Goal: Find specific page/section: Find specific page/section

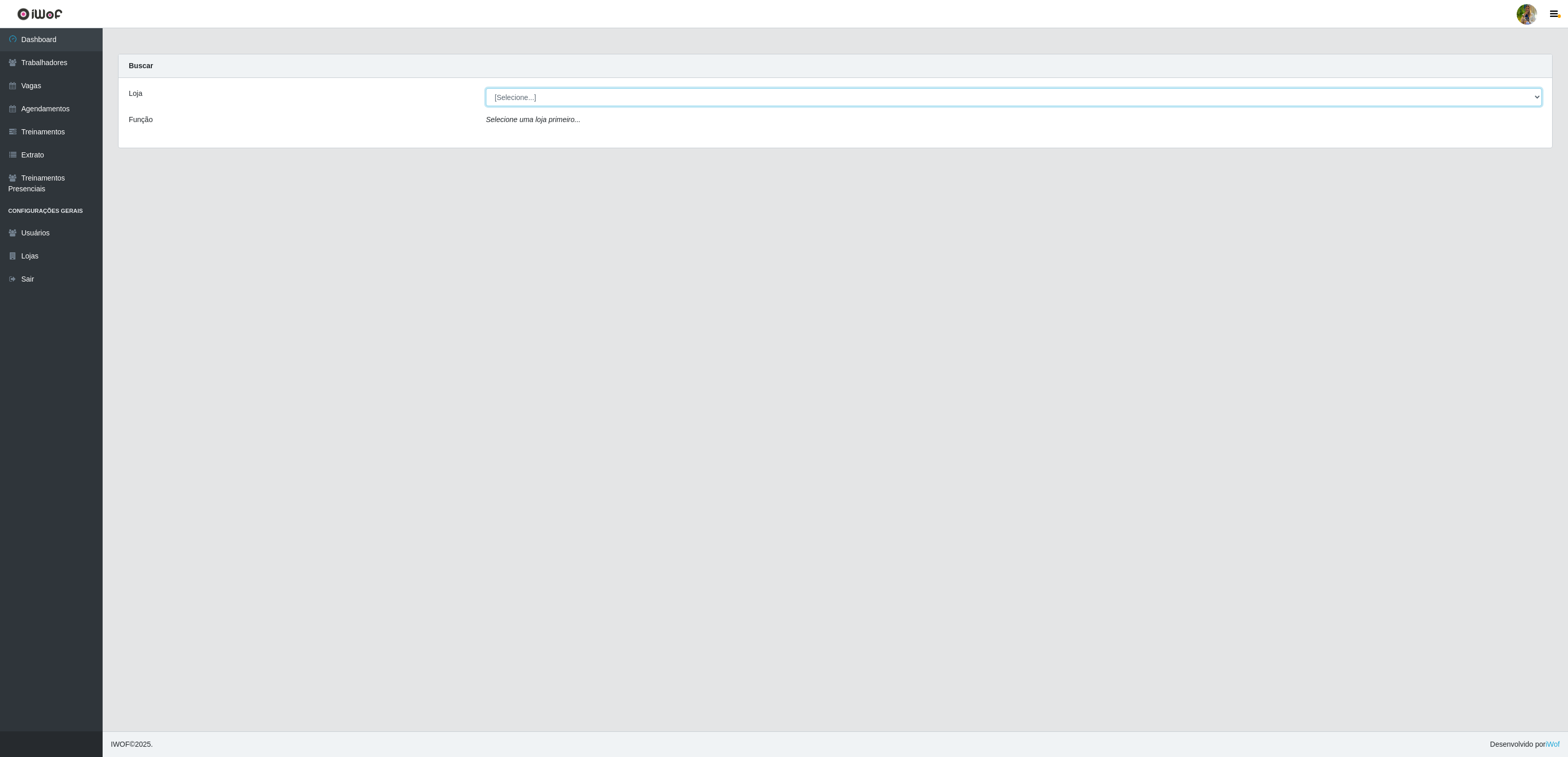
click at [538, 92] on select "[Selecione...] Atacado Vem - [GEOGRAPHIC_DATA] 30 Laranjeiras Velha Atacado Vem…" at bounding box center [1013, 97] width 1056 height 18
click at [486, 89] on select "[Selecione...] Atacado Vem - [GEOGRAPHIC_DATA] 30 Laranjeiras Velha Atacado Vem…" at bounding box center [1013, 97] width 1056 height 18
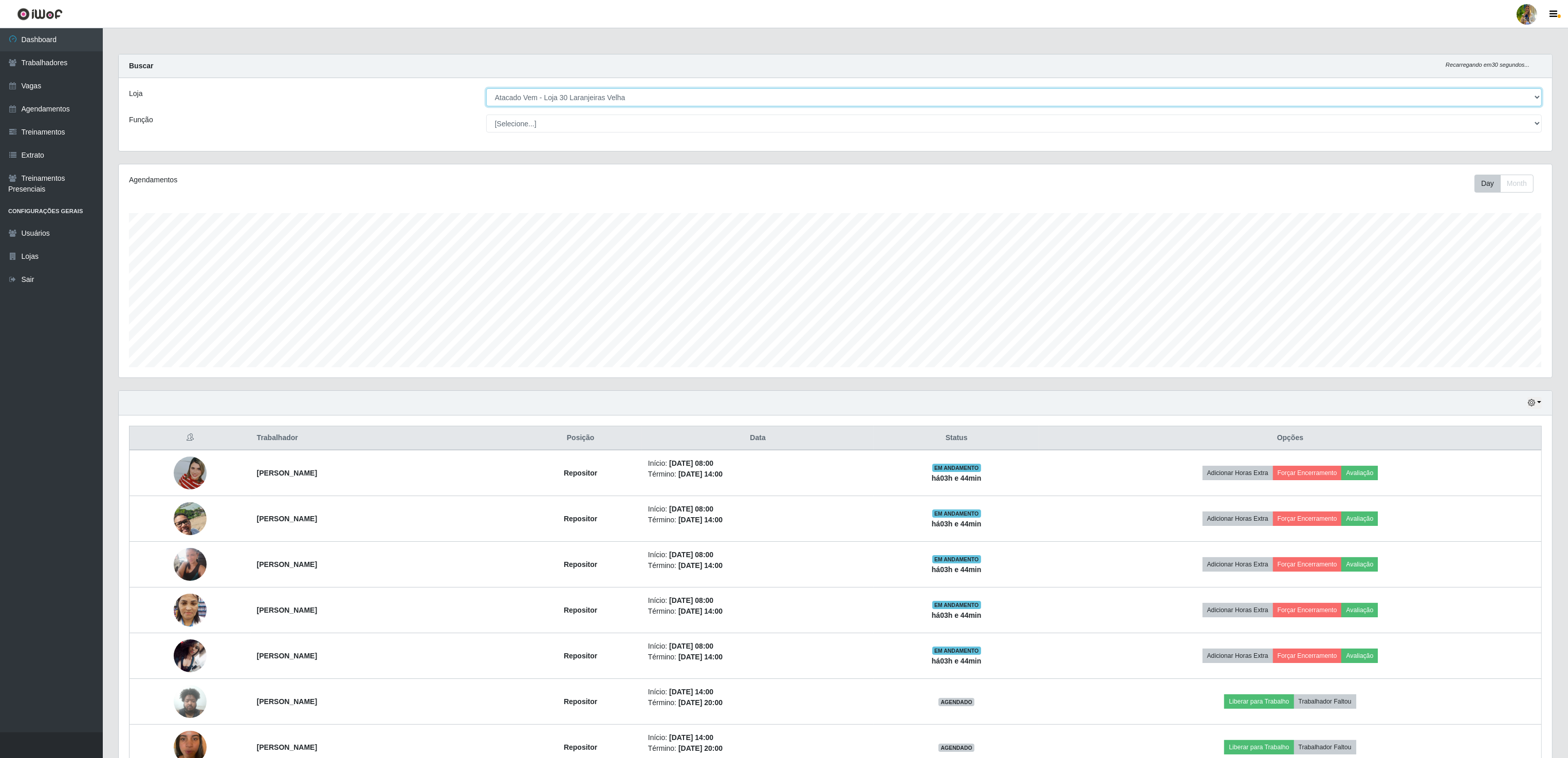
click at [541, 100] on select "[Selecione...] Atacado Vem - [GEOGRAPHIC_DATA] 30 Laranjeiras Velha Atacado Vem…" at bounding box center [1013, 97] width 1055 height 18
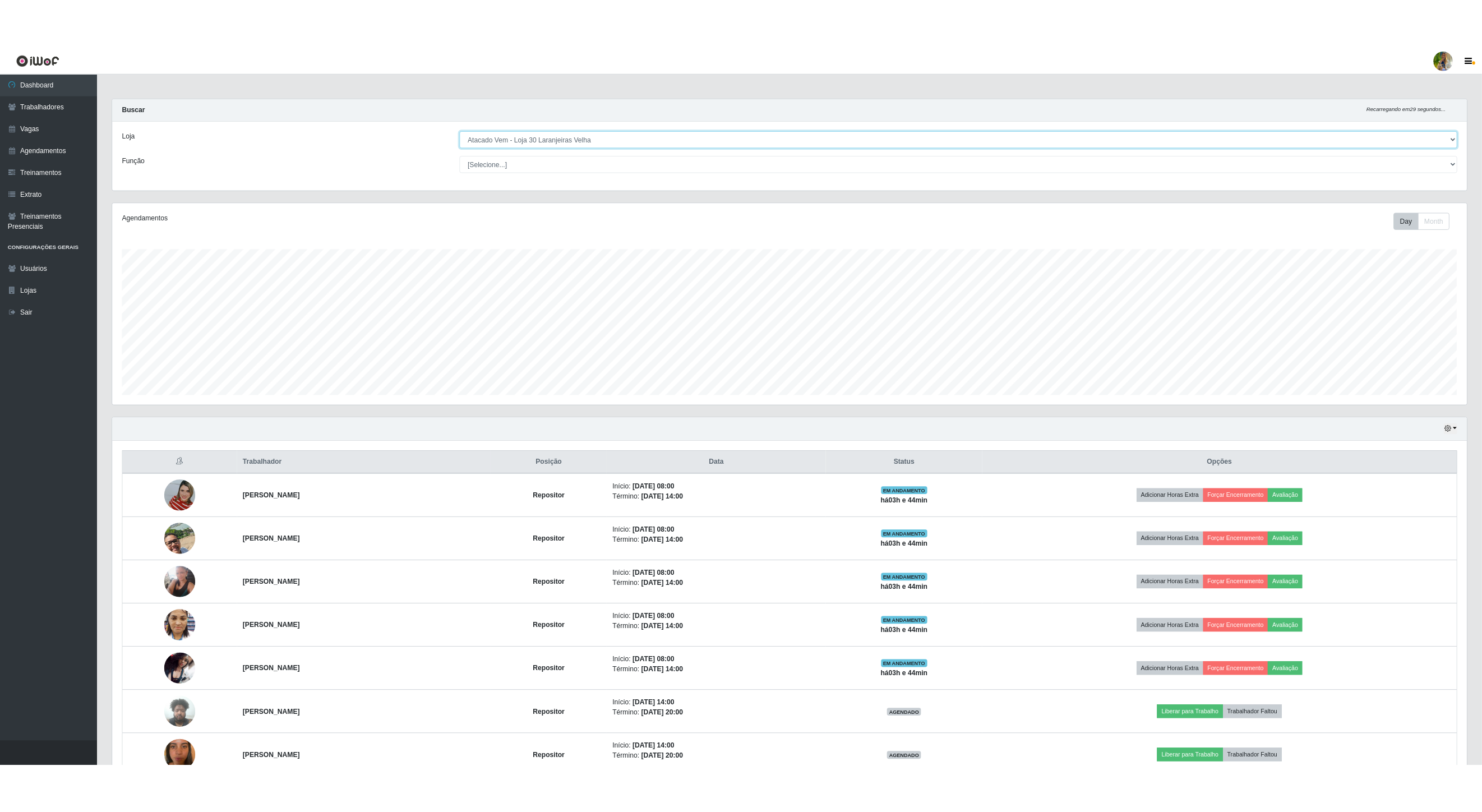
scroll to position [233, 1562]
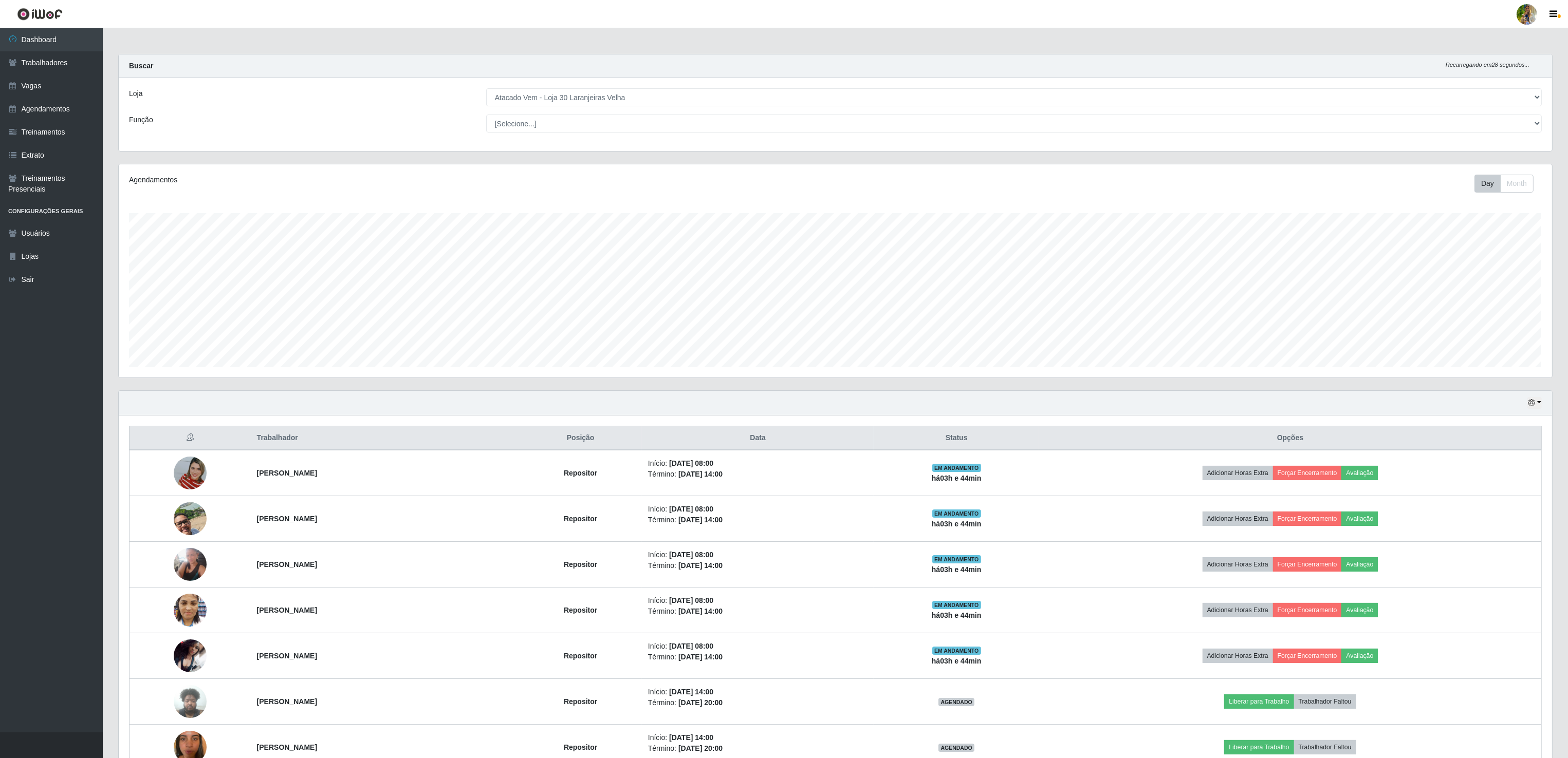
click at [577, 75] on div "Buscar Recarregando em 28 segundos..." at bounding box center [835, 66] width 1433 height 24
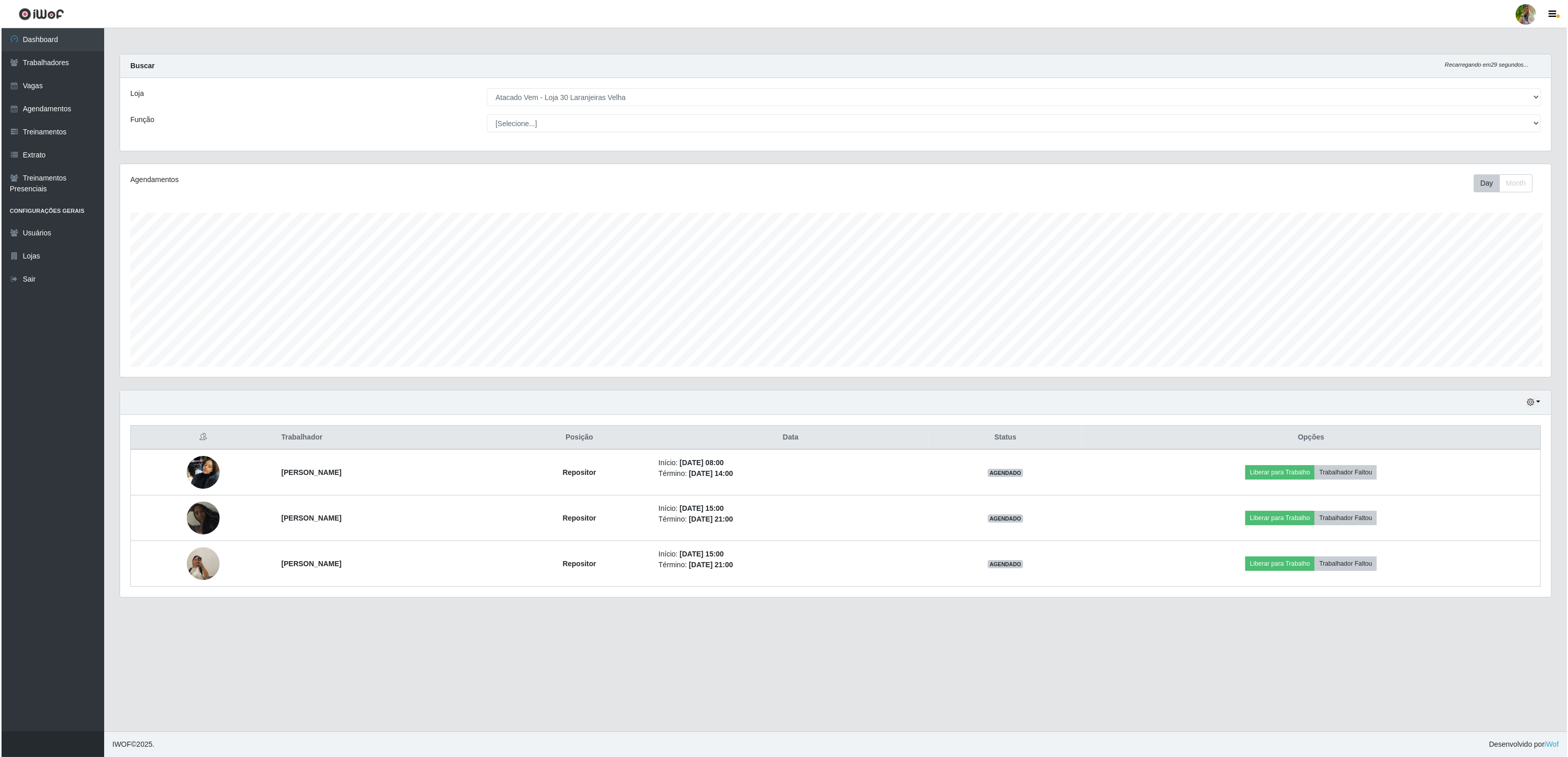
scroll to position [512728, 511658]
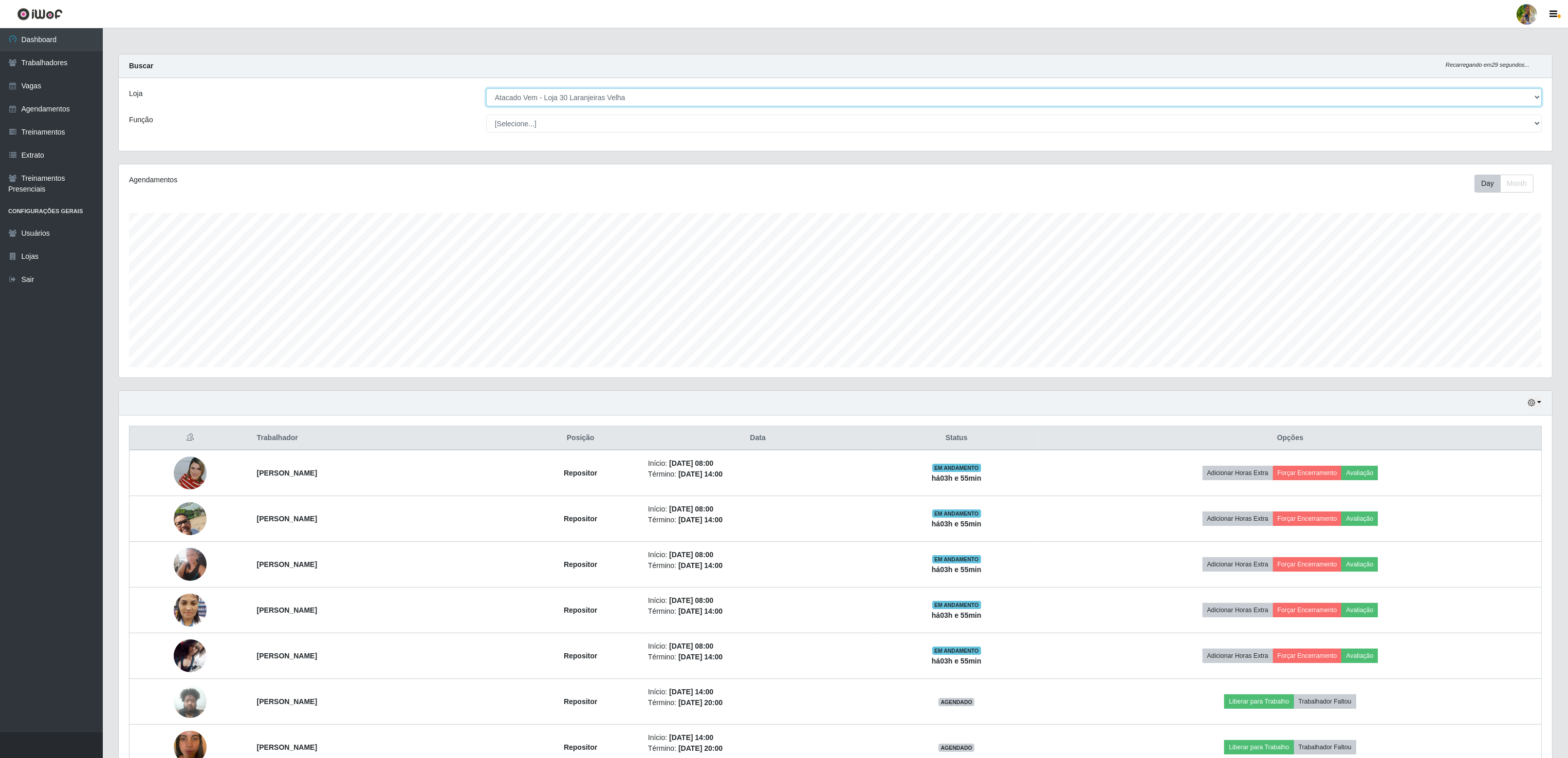
click at [615, 104] on select "[Selecione...] Atacado Vem - [GEOGRAPHIC_DATA] 30 Laranjeiras Velha Atacado Vem…" at bounding box center [1013, 97] width 1055 height 18
click at [486, 89] on select "[Selecione...] Atacado Vem - [GEOGRAPHIC_DATA] 30 Laranjeiras Velha Atacado Vem…" at bounding box center [1013, 97] width 1055 height 18
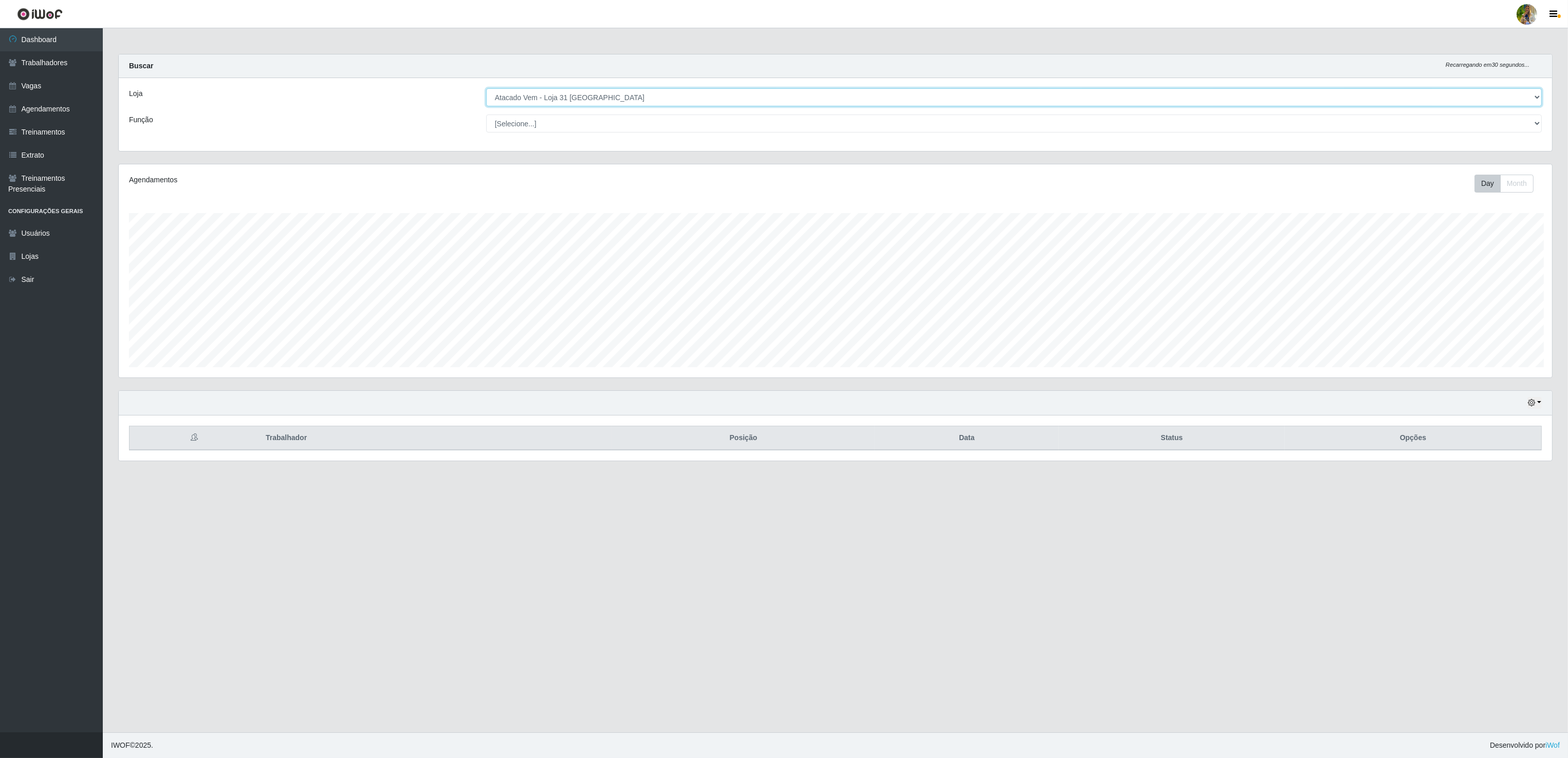
scroll to position [214, 1432]
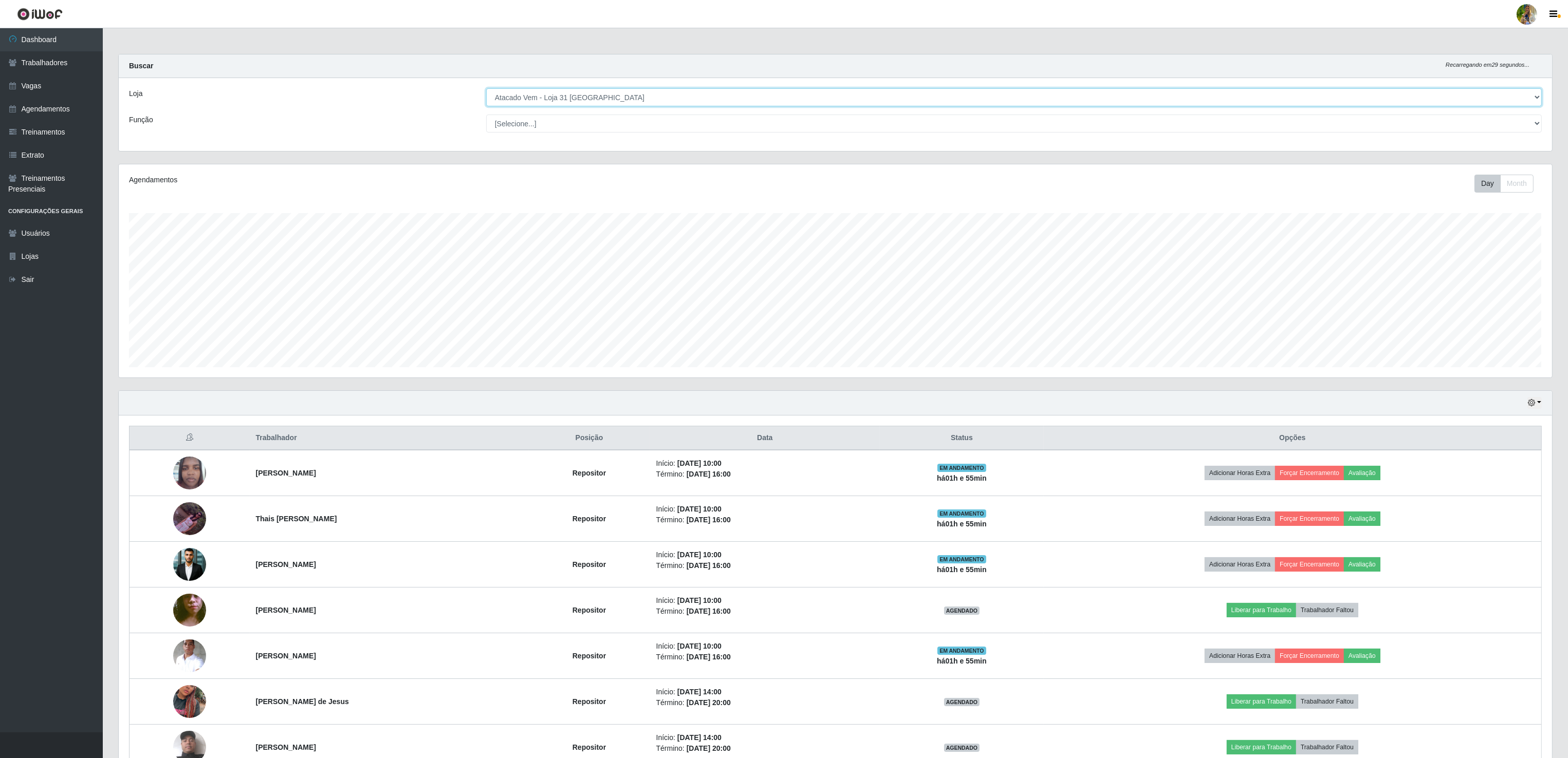
click at [621, 94] on select "[Selecione...] Atacado Vem - [GEOGRAPHIC_DATA] 30 Laranjeiras Velha Atacado Vem…" at bounding box center [1013, 97] width 1055 height 18
select select "455"
click at [486, 89] on select "[Selecione...] Atacado Vem - [GEOGRAPHIC_DATA] 30 Laranjeiras Velha Atacado Vem…" at bounding box center [1013, 97] width 1055 height 18
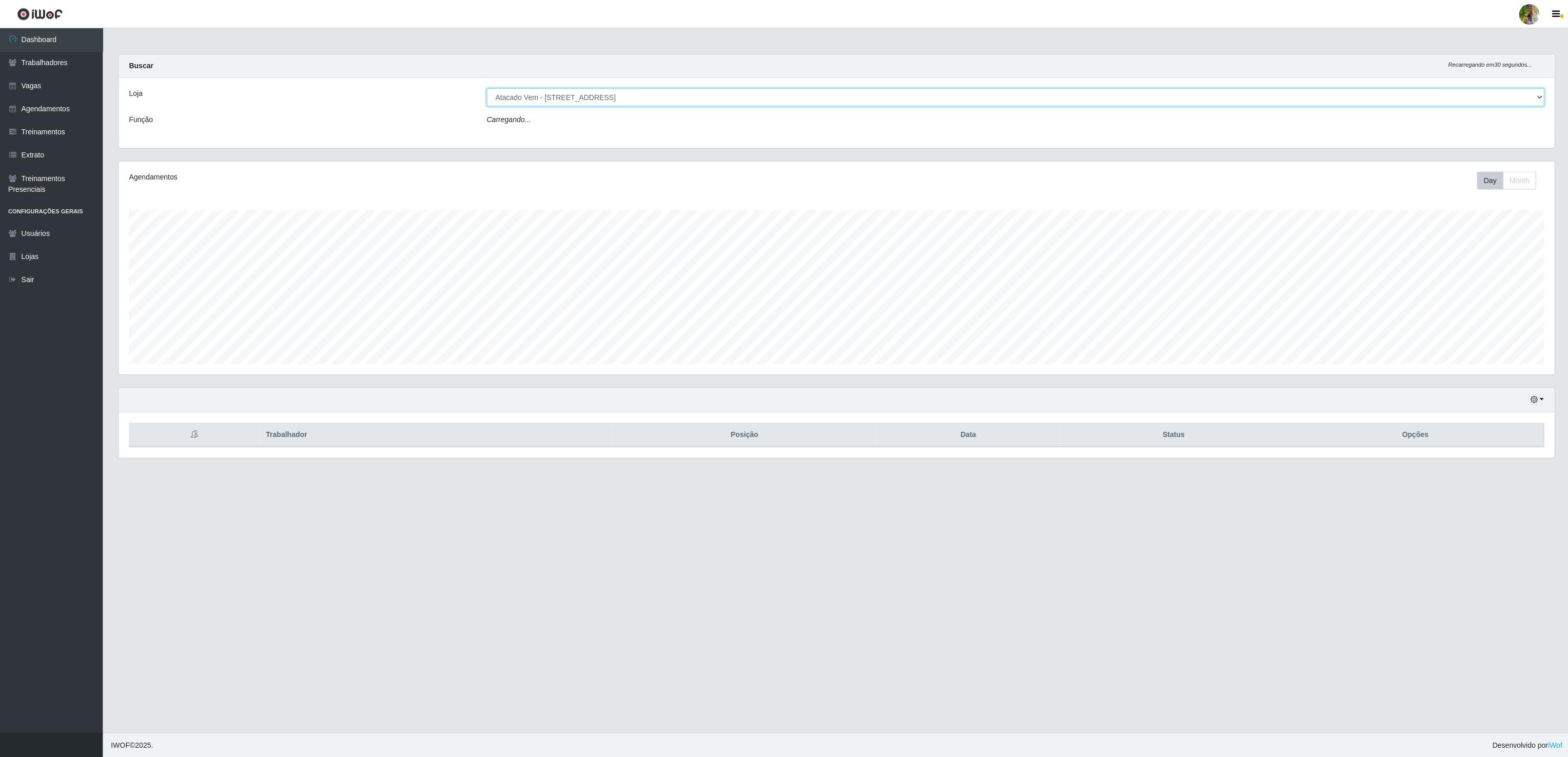
scroll to position [214, 1432]
